Goal: Task Accomplishment & Management: Use online tool/utility

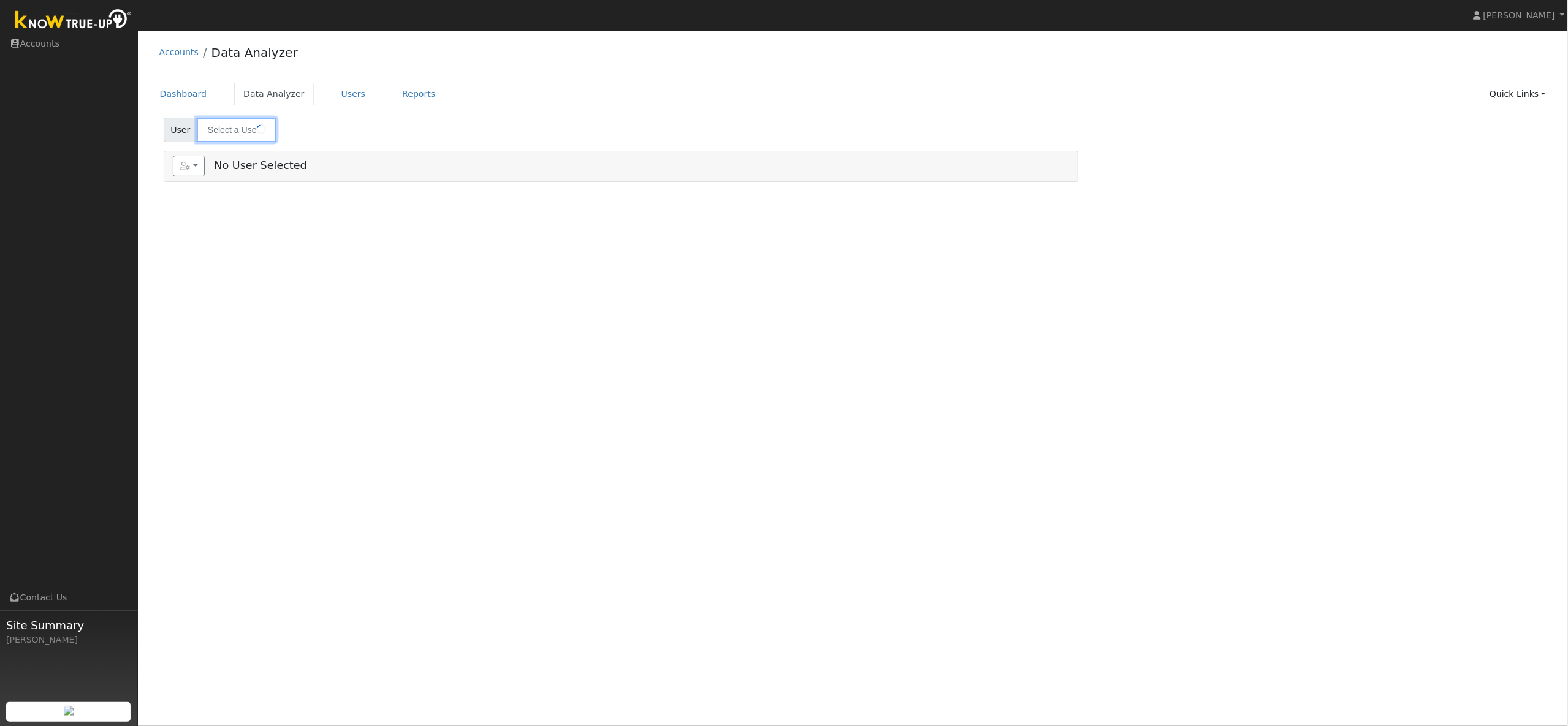
type input "[PERSON_NAME]"
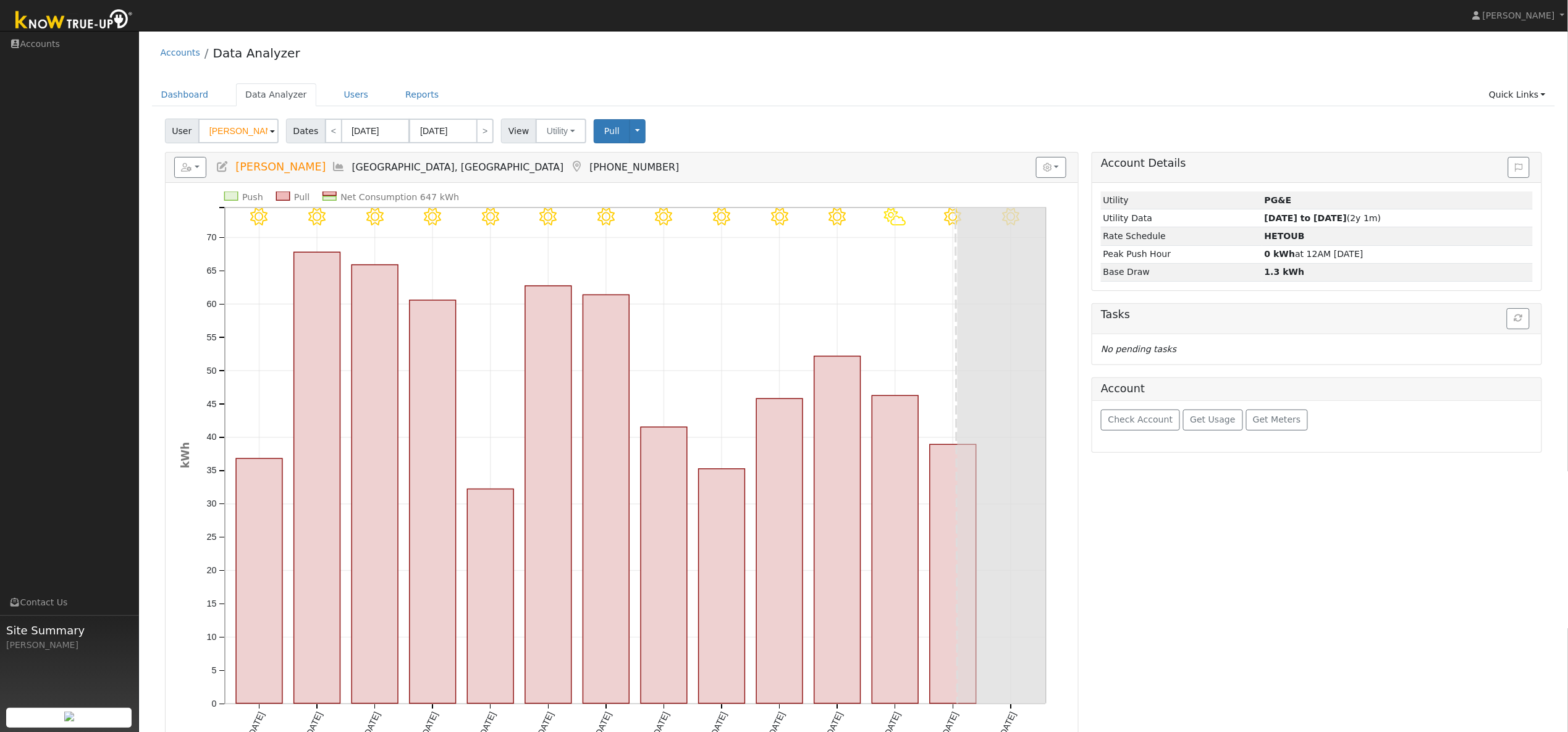
click at [475, 59] on div "Accounts Data Analyzer" at bounding box center [853, 55] width 1403 height 37
click at [251, 126] on input "[PERSON_NAME]" at bounding box center [238, 131] width 80 height 25
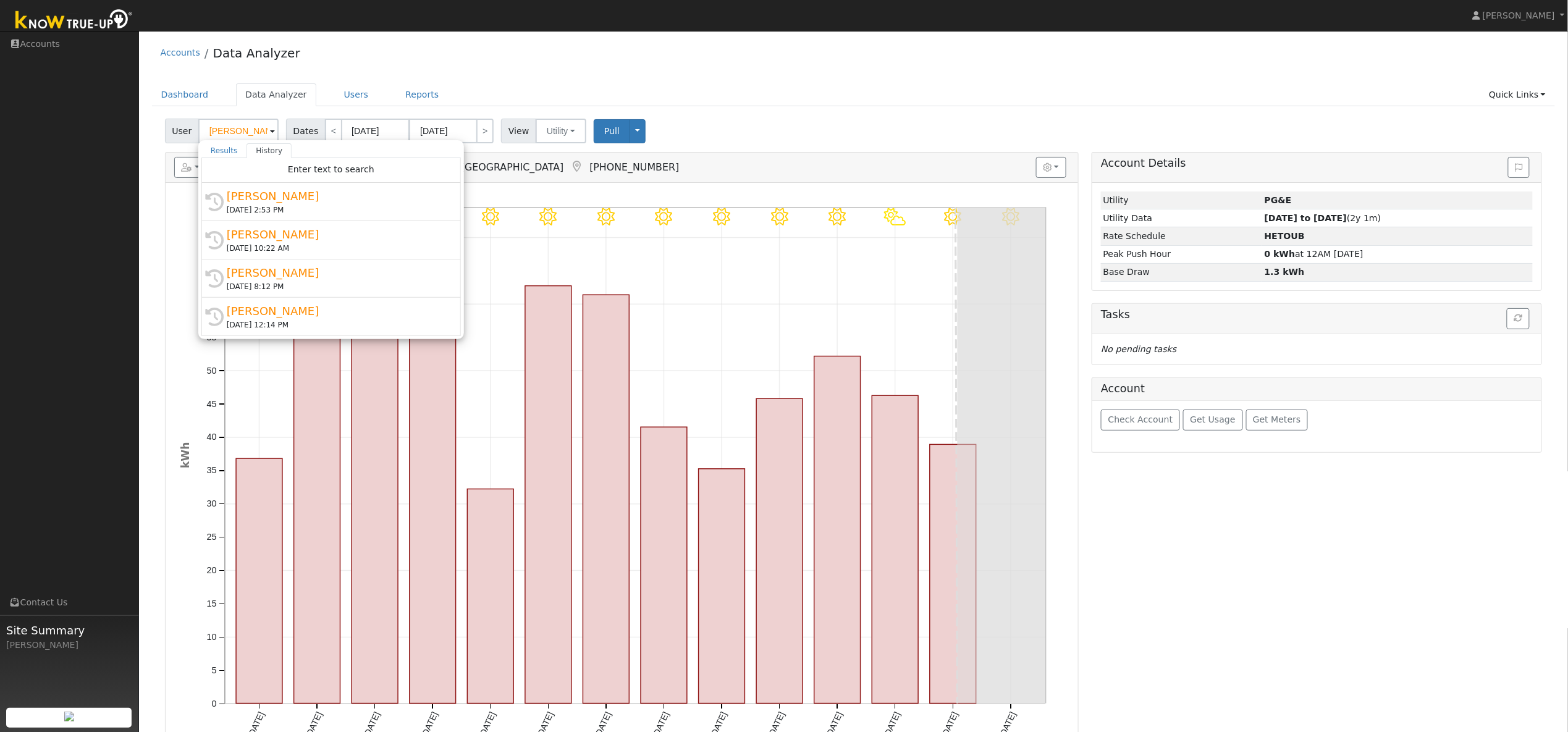
click at [591, 76] on div "Accounts Data Analyzer Dashboard Data Analyzer Users Reports Quick Links Quick …" at bounding box center [853, 395] width 1417 height 716
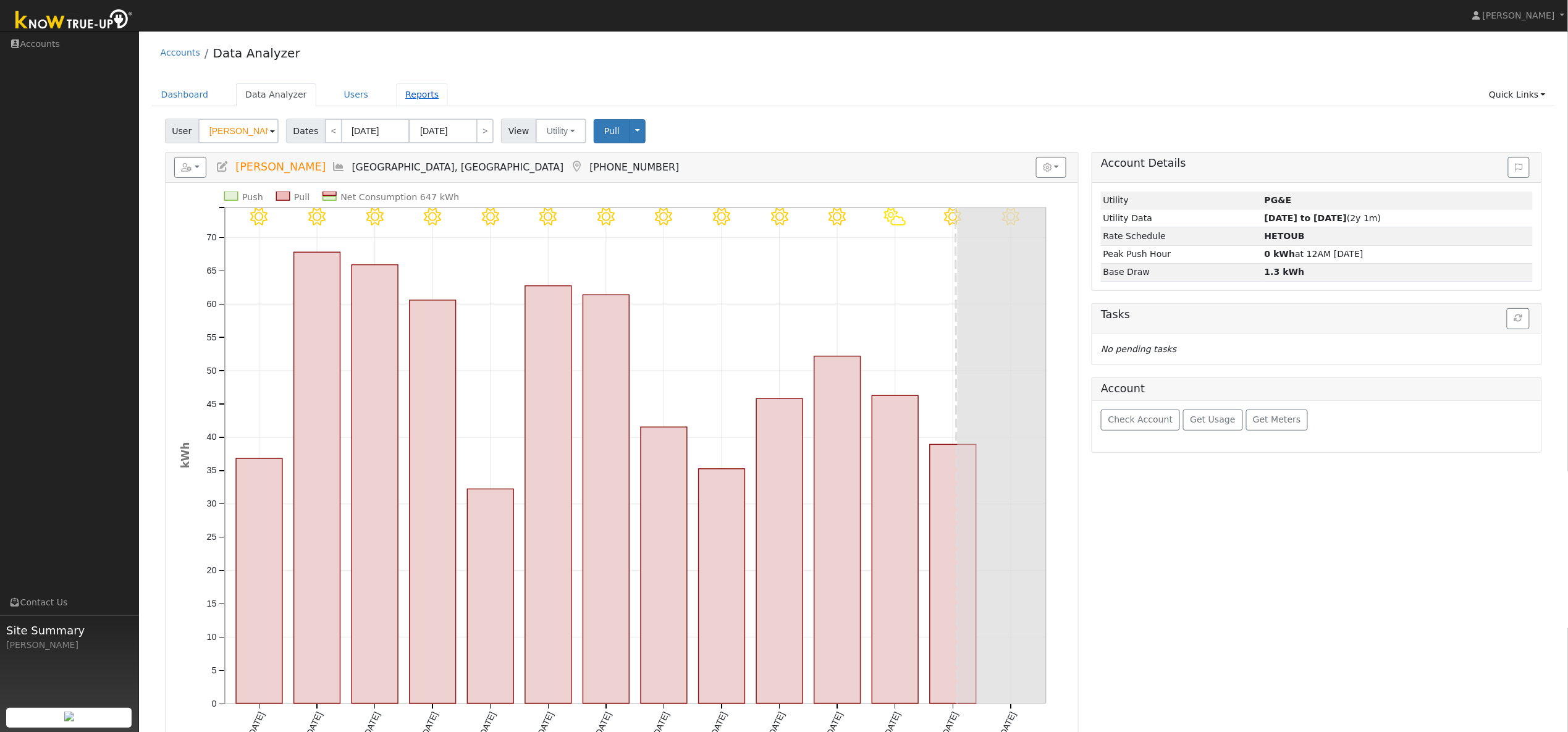
click at [421, 94] on link "Reports" at bounding box center [422, 95] width 52 height 23
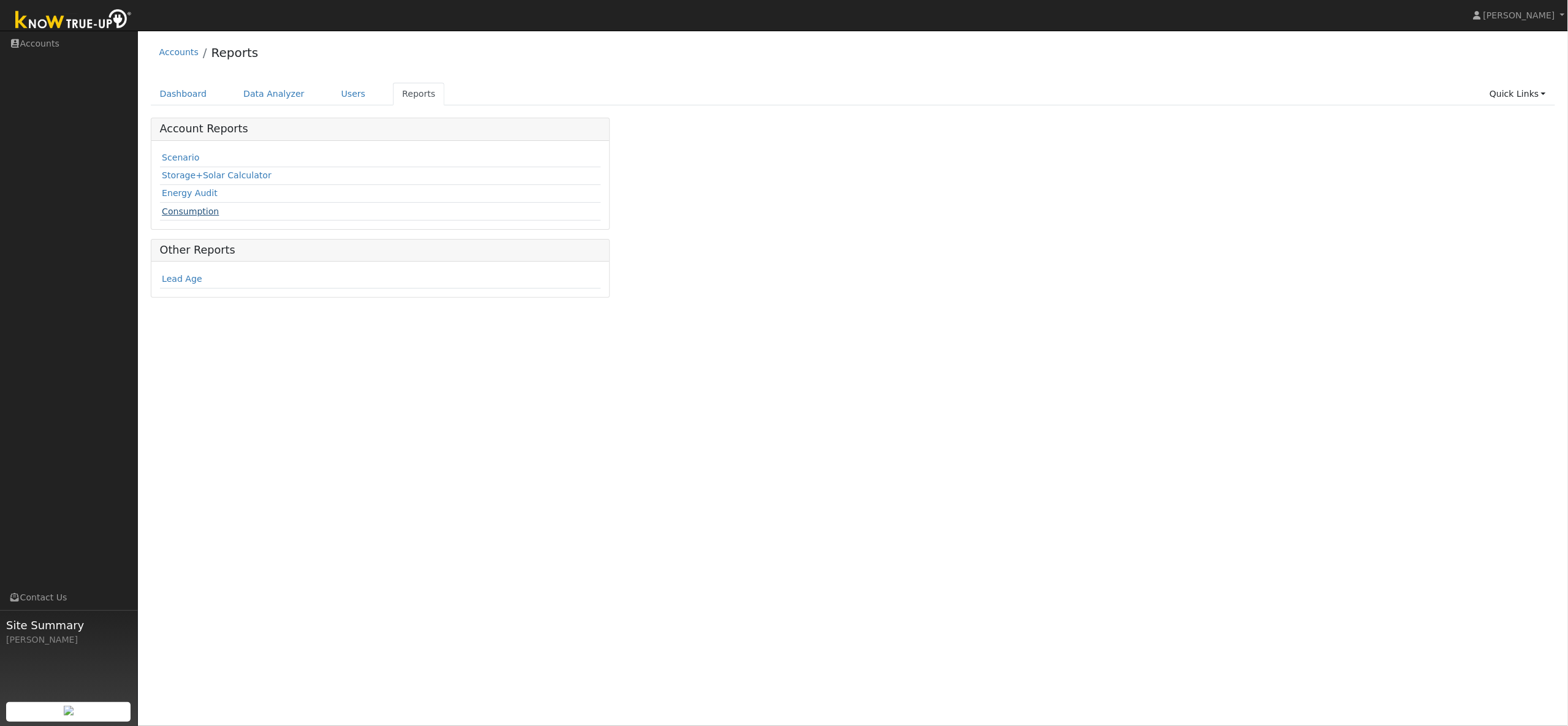
click at [190, 211] on link "Consumption" at bounding box center [191, 212] width 57 height 9
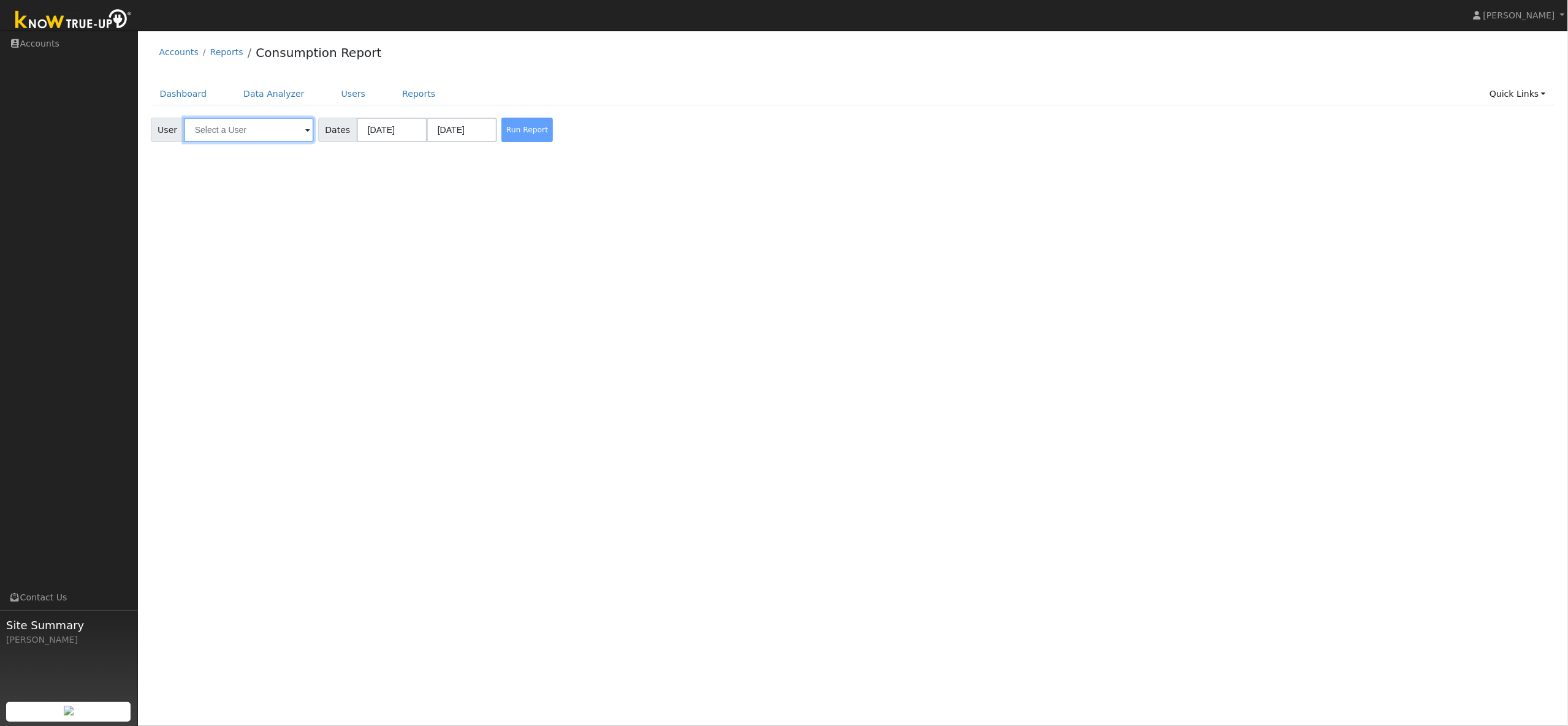
click at [238, 138] on input "text" at bounding box center [249, 130] width 130 height 25
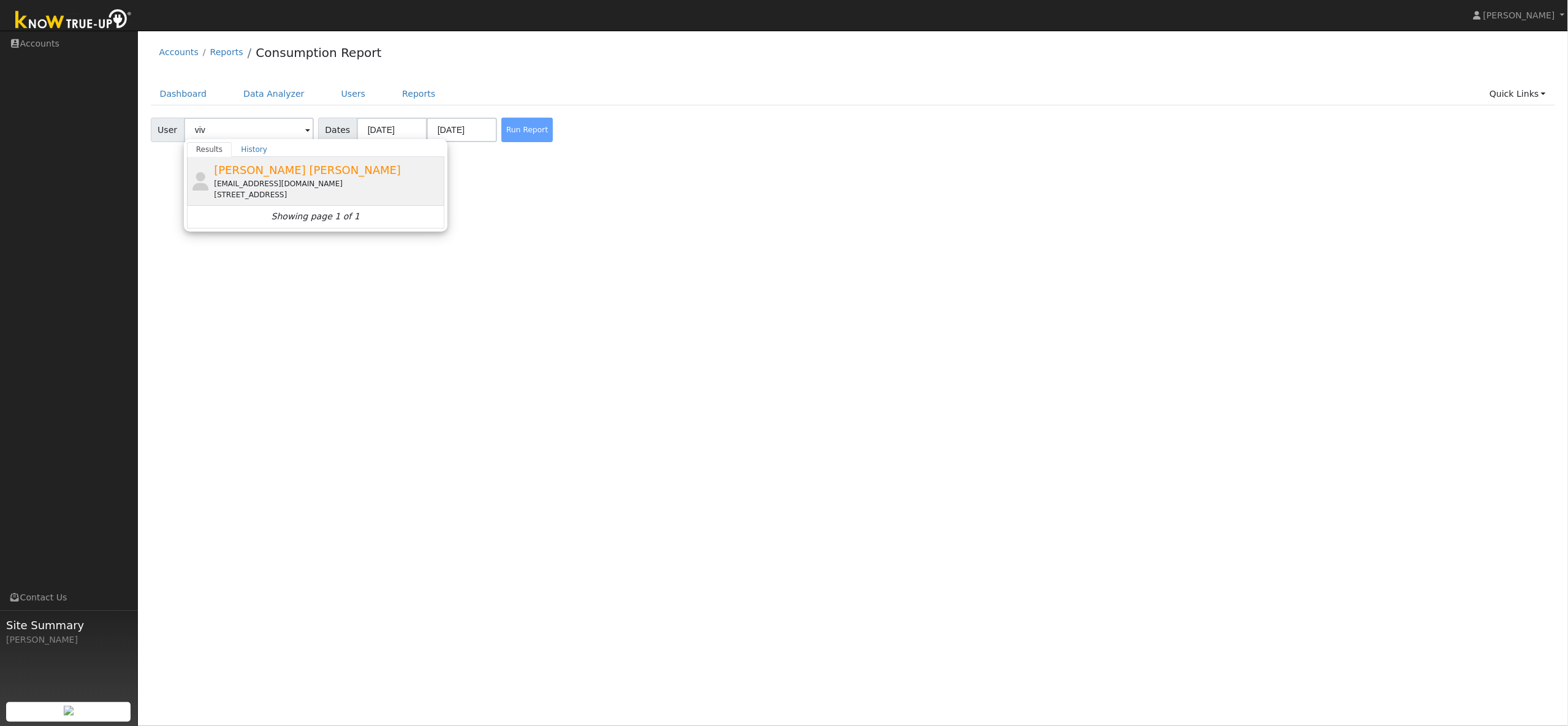
click at [271, 176] on span "[PERSON_NAME] [PERSON_NAME]" at bounding box center [307, 170] width 187 height 13
type input "[PERSON_NAME] [PERSON_NAME]"
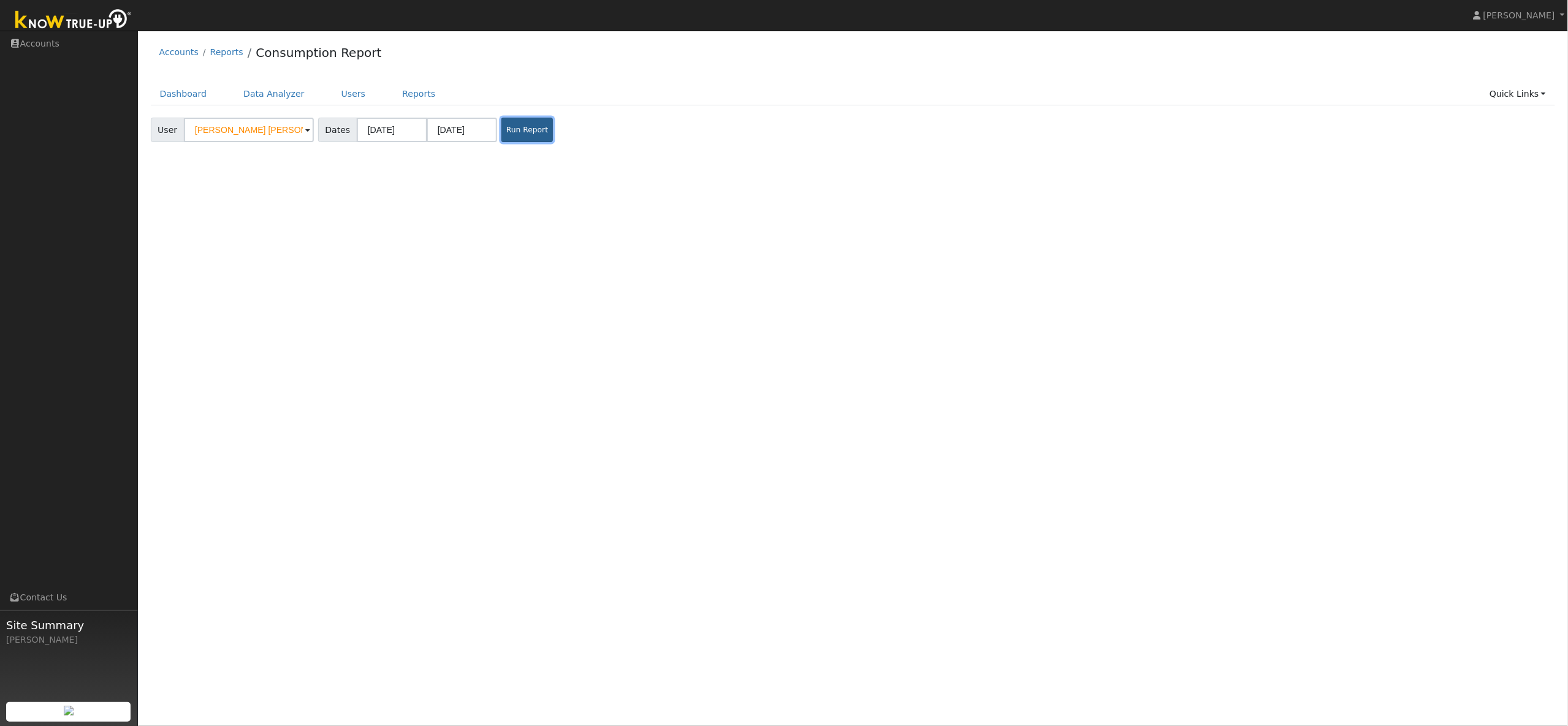
click at [511, 130] on button "Run Report" at bounding box center [527, 130] width 51 height 25
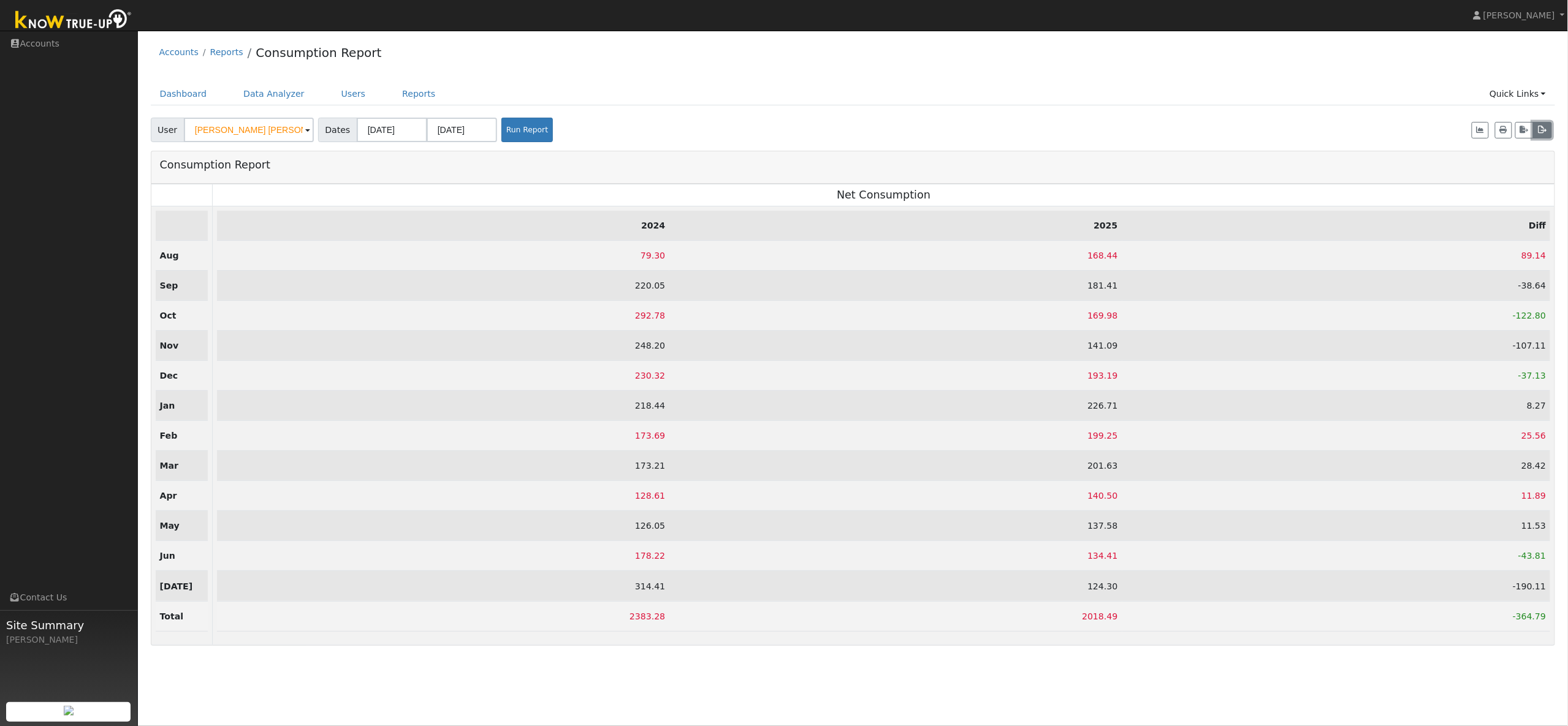
click at [1545, 134] on button "button" at bounding box center [1542, 131] width 19 height 17
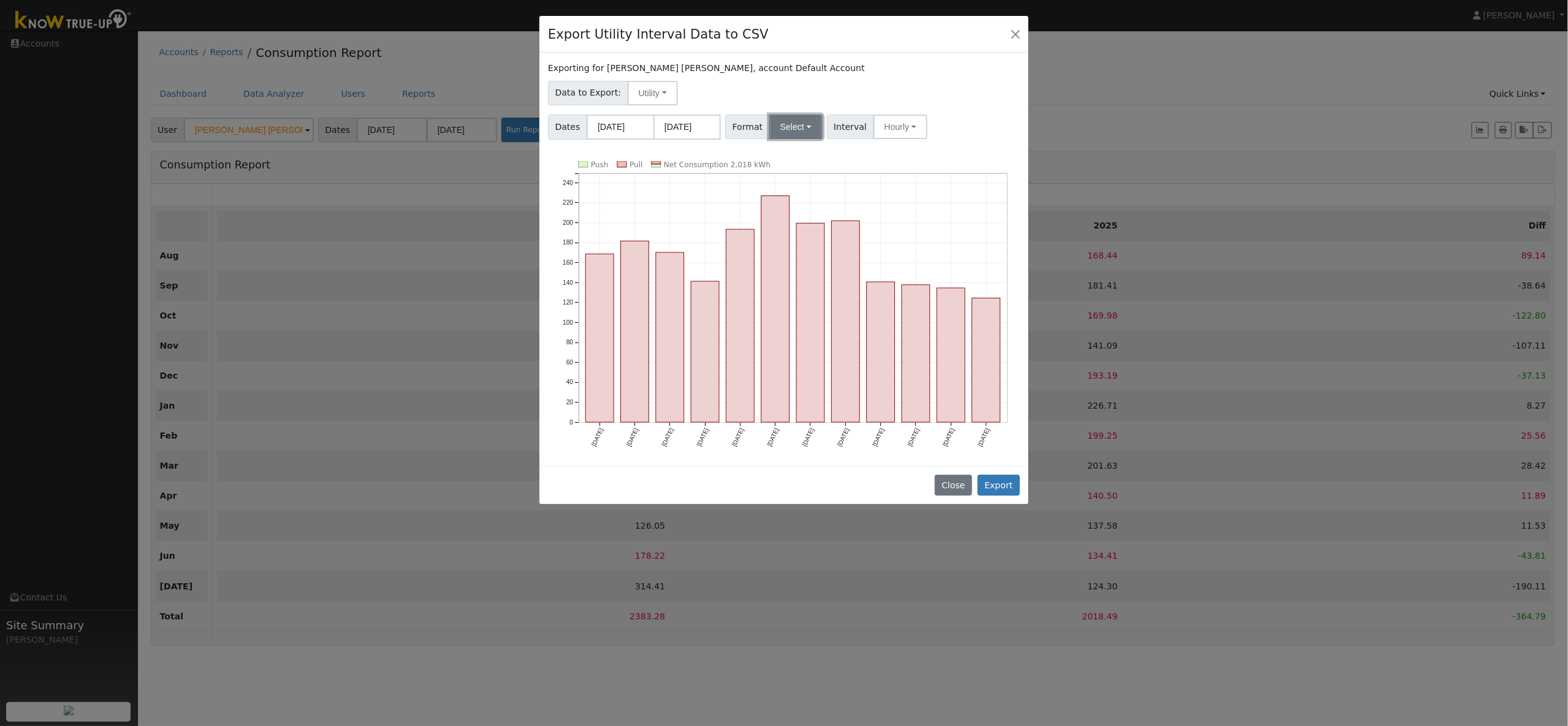
click at [790, 130] on button "Select" at bounding box center [796, 127] width 53 height 25
click at [802, 266] on link "OpenSolar" at bounding box center [812, 268] width 87 height 17
click at [900, 123] on button "Hourly" at bounding box center [917, 127] width 54 height 25
click at [911, 155] on link "15 Minute" at bounding box center [931, 155] width 85 height 17
click at [1004, 491] on button "Export" at bounding box center [999, 486] width 43 height 21
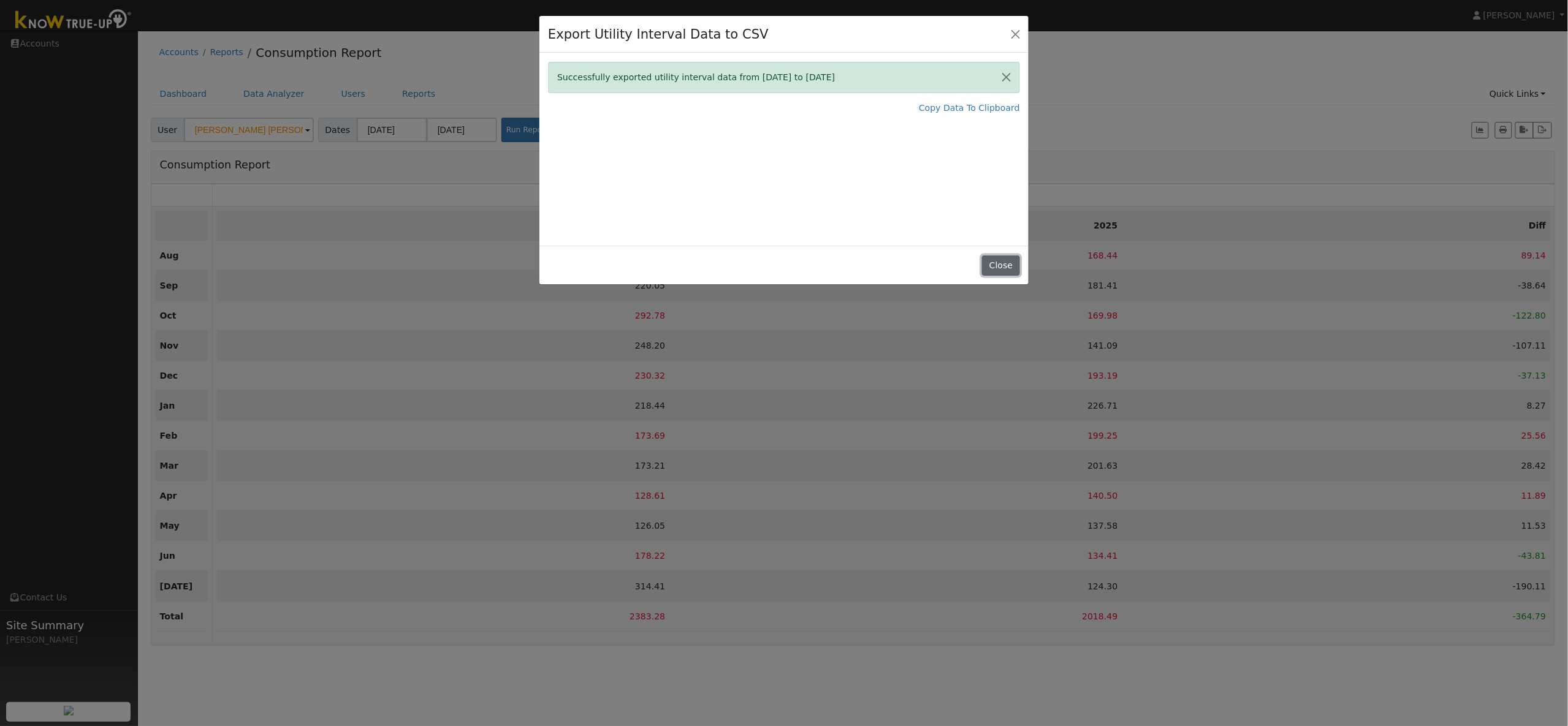
click at [999, 268] on button "Close" at bounding box center [1000, 266] width 37 height 21
